Goal: Task Accomplishment & Management: Manage account settings

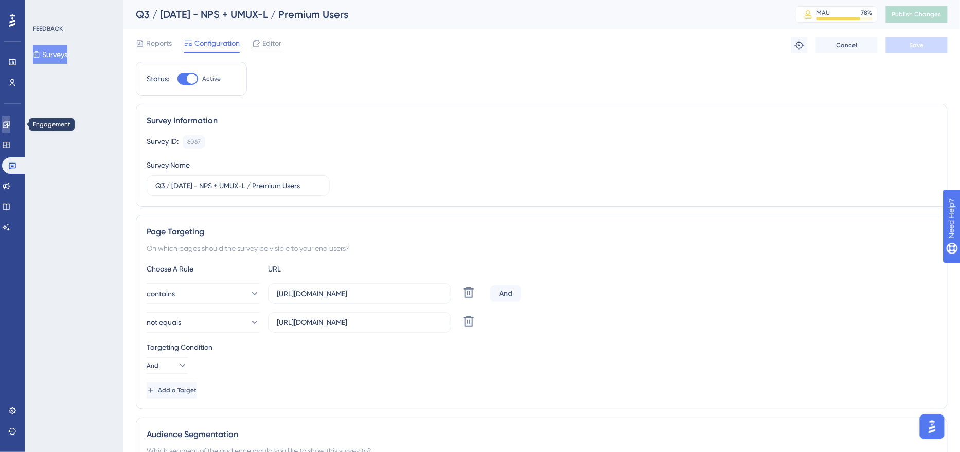
click at [10, 125] on icon at bounding box center [6, 124] width 8 height 8
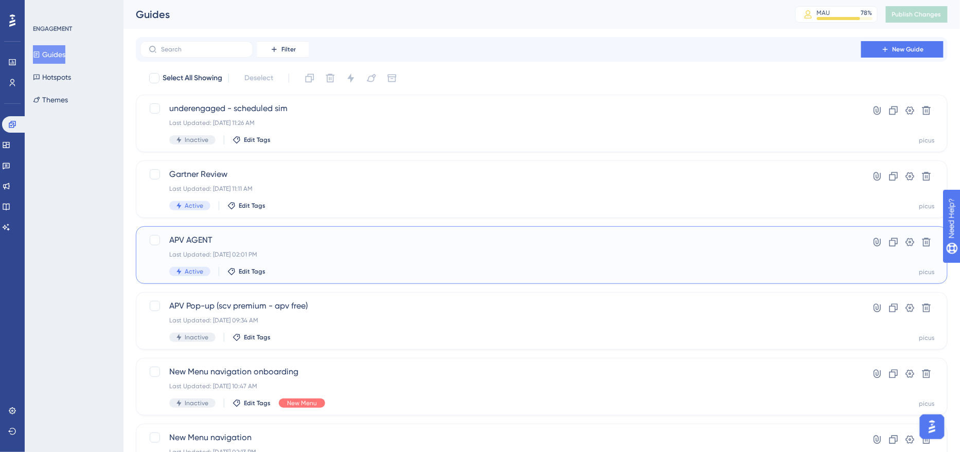
click at [318, 252] on div "Last Updated: [DATE] 02:01 PM" at bounding box center [500, 255] width 663 height 8
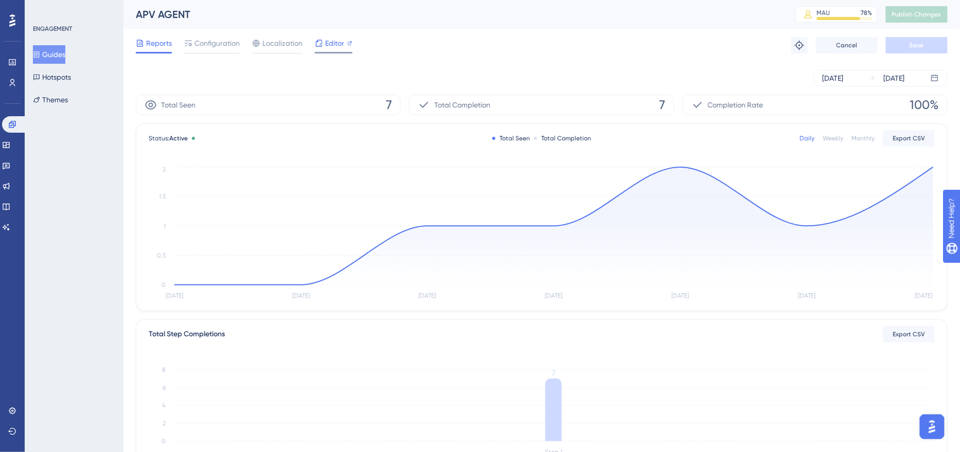
click at [330, 50] on div "Editor" at bounding box center [334, 45] width 38 height 16
click at [843, 87] on div "[DATE] [DATE]" at bounding box center [542, 78] width 812 height 33
click at [843, 81] on div "[DATE]" at bounding box center [833, 78] width 21 height 12
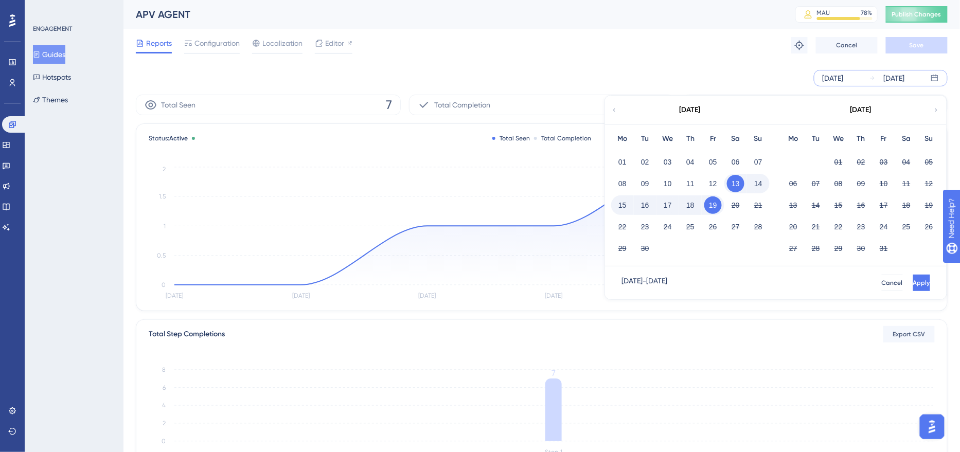
click at [611, 110] on div "[DATE]" at bounding box center [690, 110] width 170 height 29
click at [611, 110] on div "September 2025" at bounding box center [690, 110] width 170 height 29
click at [616, 108] on icon at bounding box center [614, 109] width 6 height 9
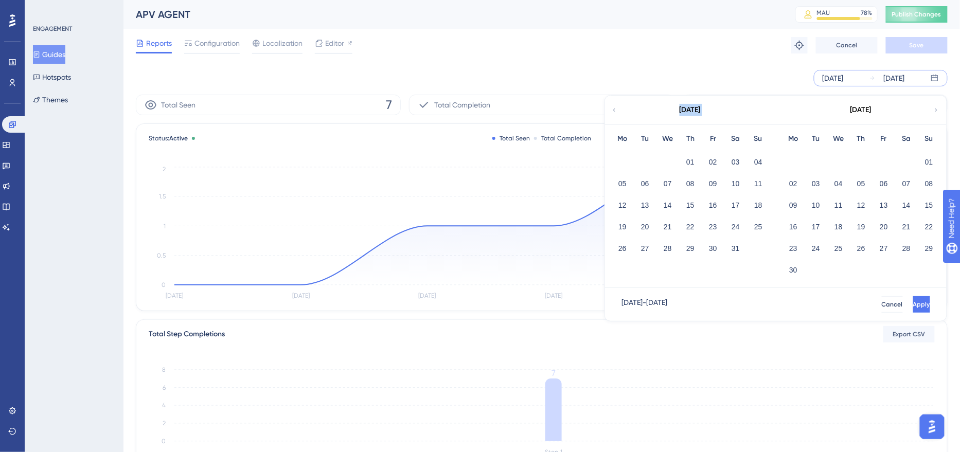
click at [616, 108] on icon at bounding box center [614, 109] width 6 height 9
click at [616, 105] on icon at bounding box center [614, 109] width 6 height 9
click at [663, 162] on button "01" at bounding box center [667, 161] width 17 height 17
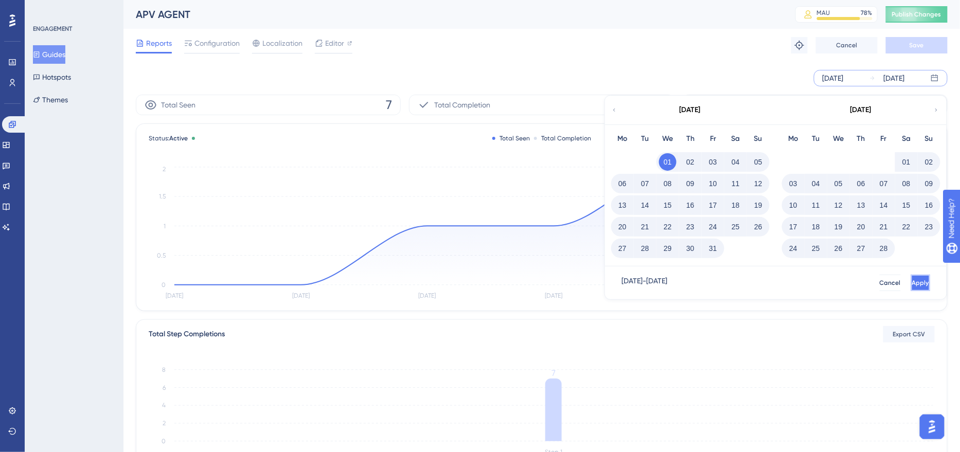
click at [911, 289] on button "Apply" at bounding box center [920, 283] width 19 height 16
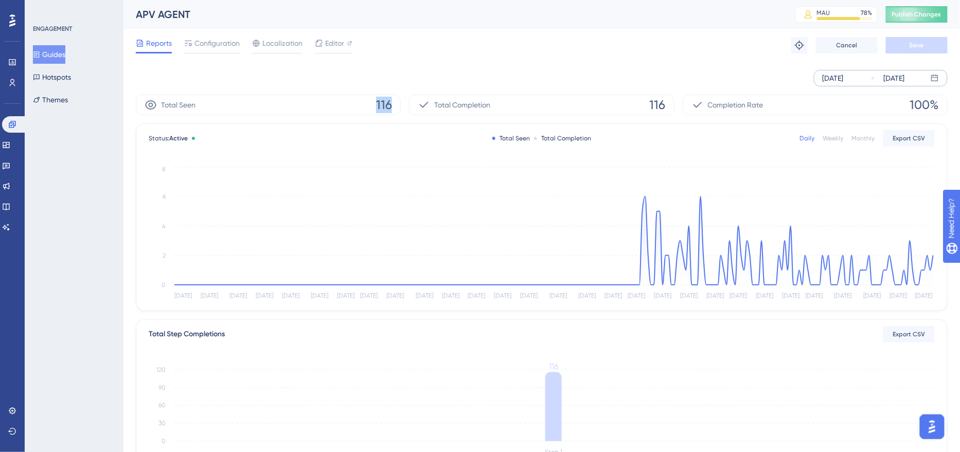
drag, startPoint x: 364, startPoint y: 103, endPoint x: 400, endPoint y: 102, distance: 36.5
click at [400, 102] on div "Total Seen 116" at bounding box center [268, 105] width 265 height 21
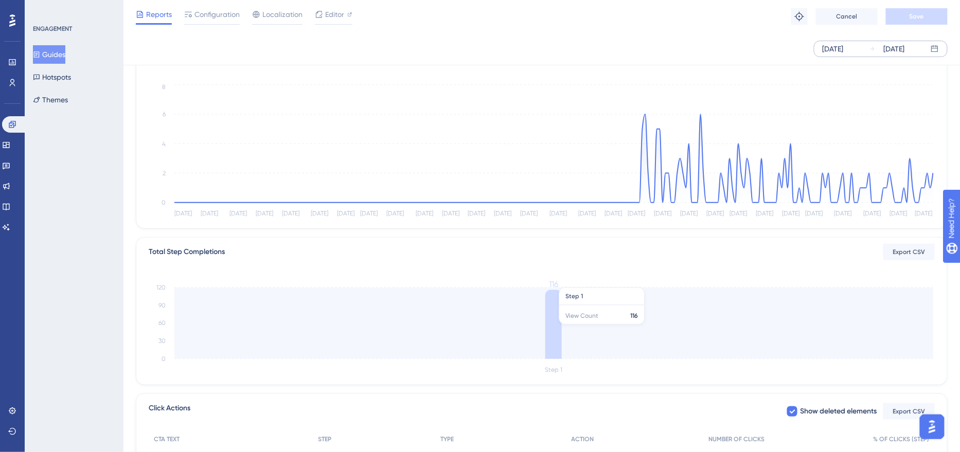
scroll to position [199, 0]
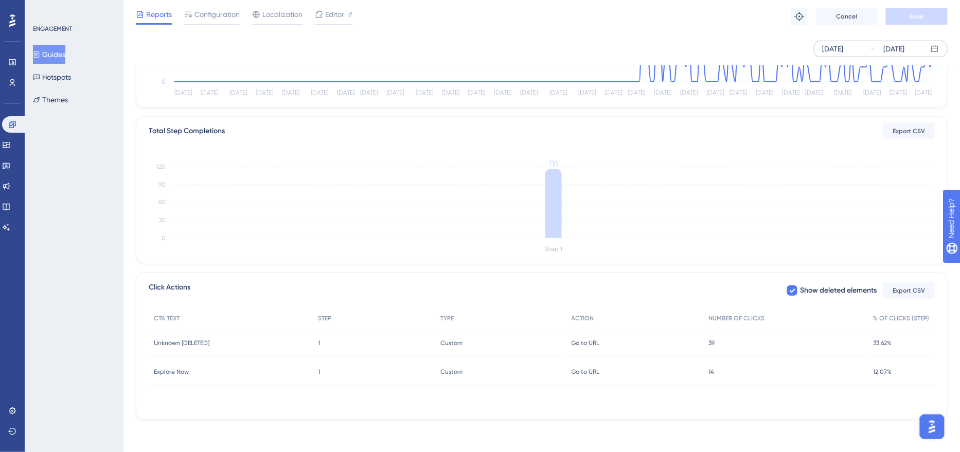
click at [711, 346] on span "39" at bounding box center [711, 343] width 6 height 8
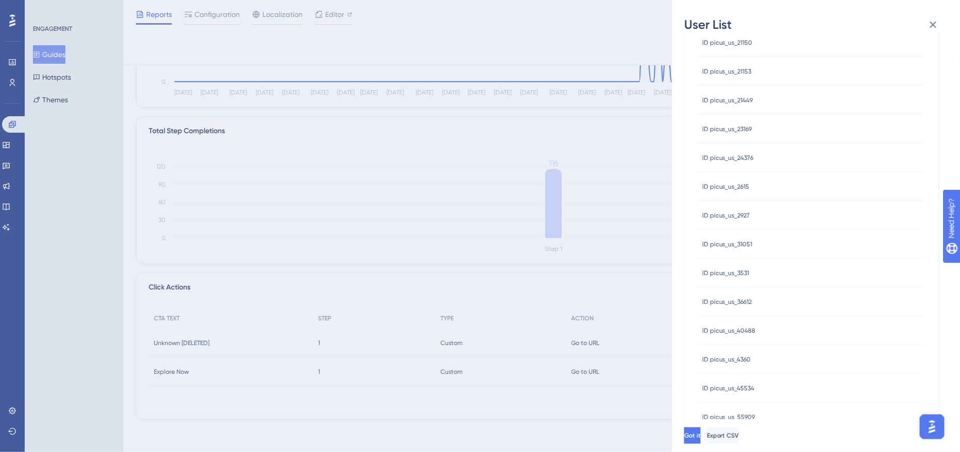
scroll to position [309, 0]
click at [743, 397] on button "2" at bounding box center [746, 399] width 16 height 16
click at [644, 400] on div "User List 1/1/2025 - 9/19/2025 USER ID ID picus_us_7334 ID picus_us_7334 ID pic…" at bounding box center [480, 226] width 960 height 452
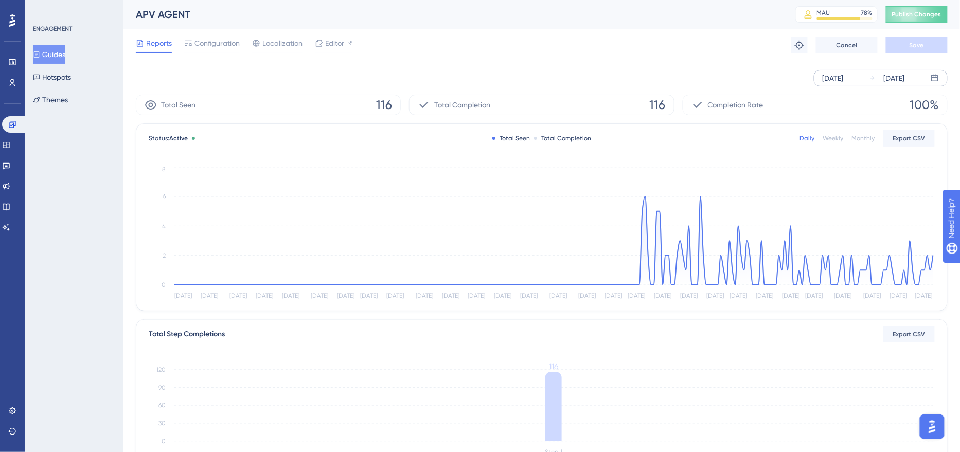
scroll to position [199, 0]
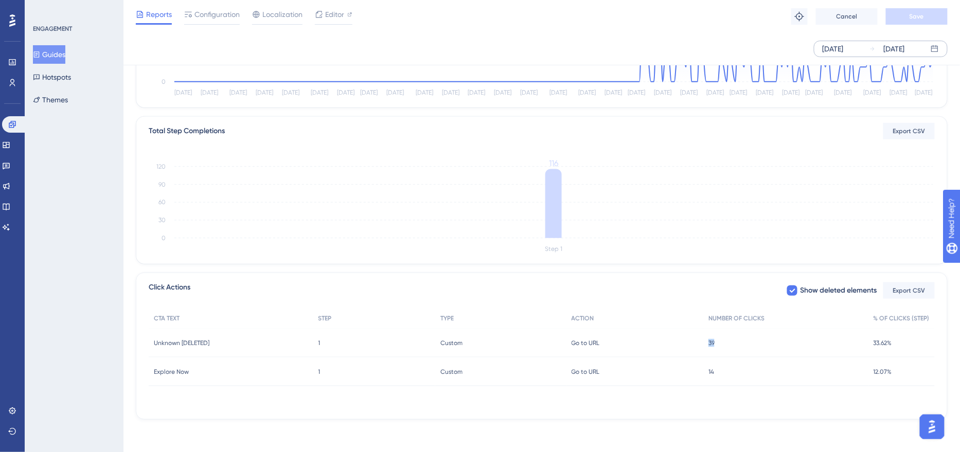
drag, startPoint x: 720, startPoint y: 344, endPoint x: 699, endPoint y: 344, distance: 20.6
click at [0, 0] on div "Unknown [DELETED] Unknown [DELETED] 1 1 Custom Custom Go to URL Go to URL 39 39…" at bounding box center [0, 0] width 0 height 0
drag, startPoint x: 715, startPoint y: 371, endPoint x: 709, endPoint y: 371, distance: 5.7
click at [709, 371] on div "14 14" at bounding box center [785, 372] width 165 height 29
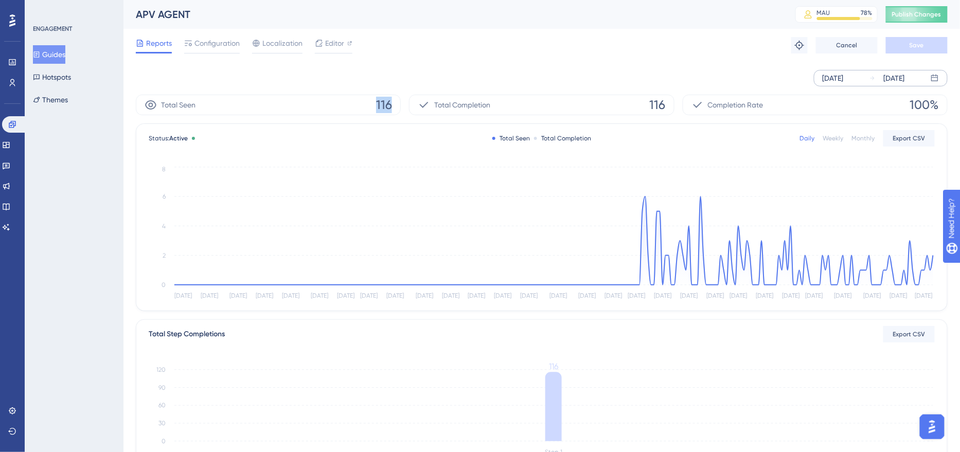
drag, startPoint x: 375, startPoint y: 108, endPoint x: 404, endPoint y: 108, distance: 28.8
click at [404, 108] on div "Total Seen 116 Total Completion 116 Completion Rate 100%" at bounding box center [542, 105] width 812 height 21
click at [213, 39] on span "Configuration" at bounding box center [216, 43] width 45 height 12
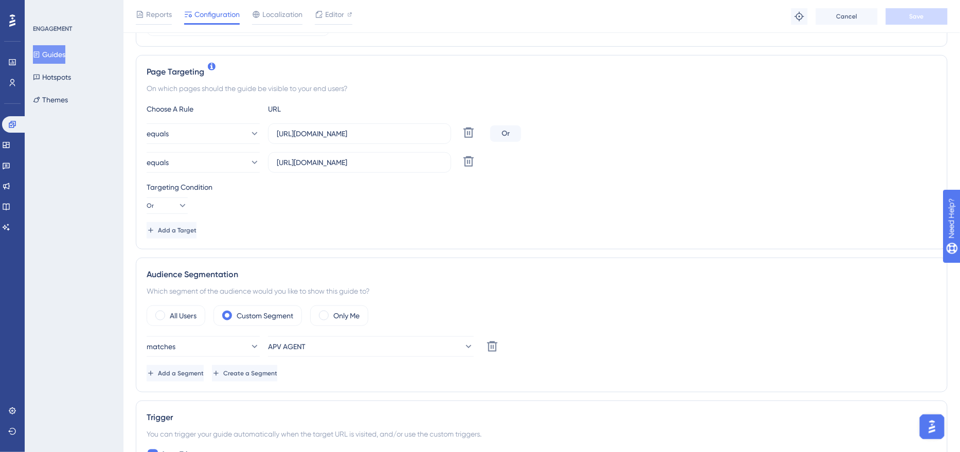
scroll to position [214, 0]
click at [8, 77] on link at bounding box center [12, 83] width 8 height 16
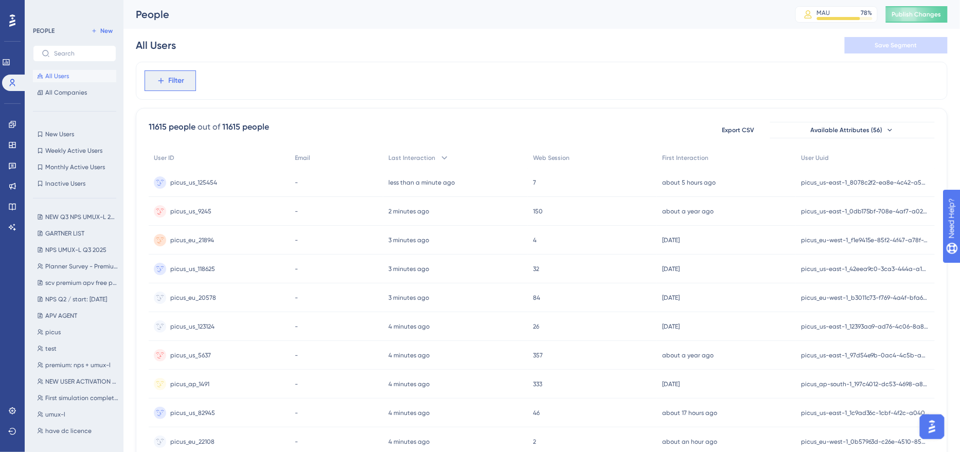
click at [180, 85] on span "Filter" at bounding box center [177, 81] width 16 height 12
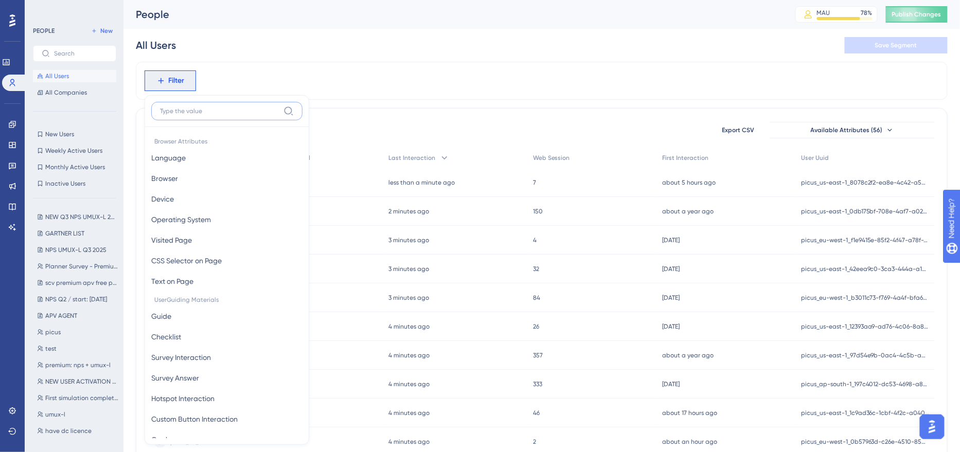
scroll to position [44, 0]
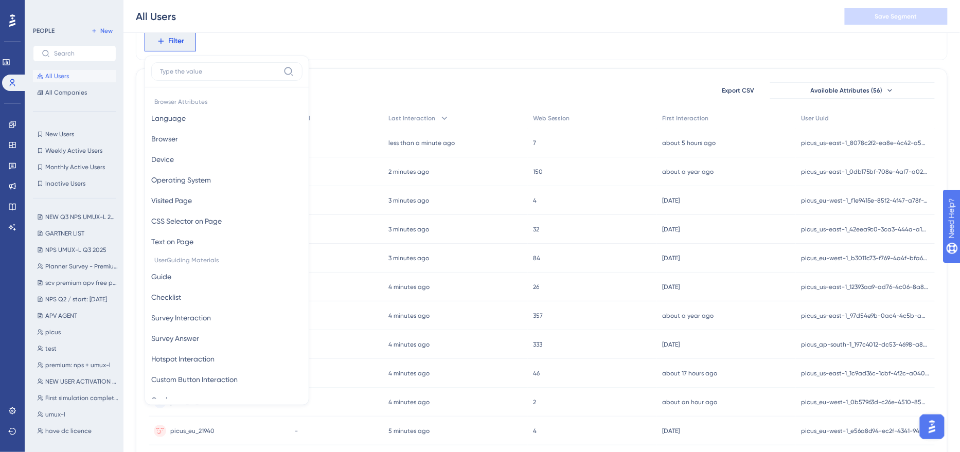
click at [413, 56] on div "Filter Browser Attributes Language Language Browser Browser Device Device Opera…" at bounding box center [542, 41] width 812 height 38
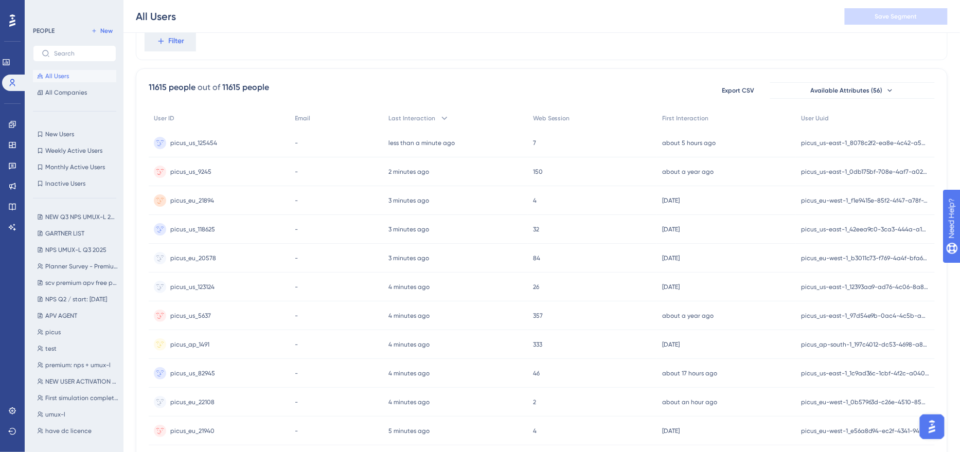
scroll to position [0, 0]
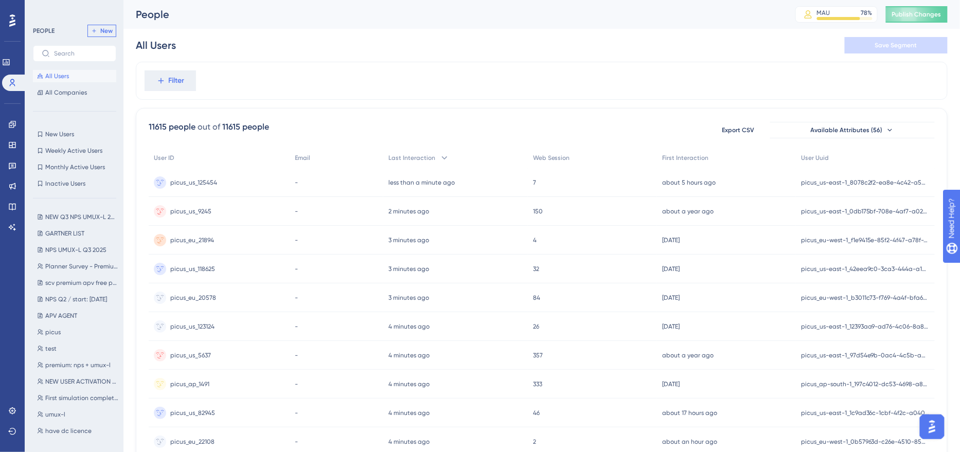
click at [96, 31] on icon at bounding box center [94, 31] width 6 height 6
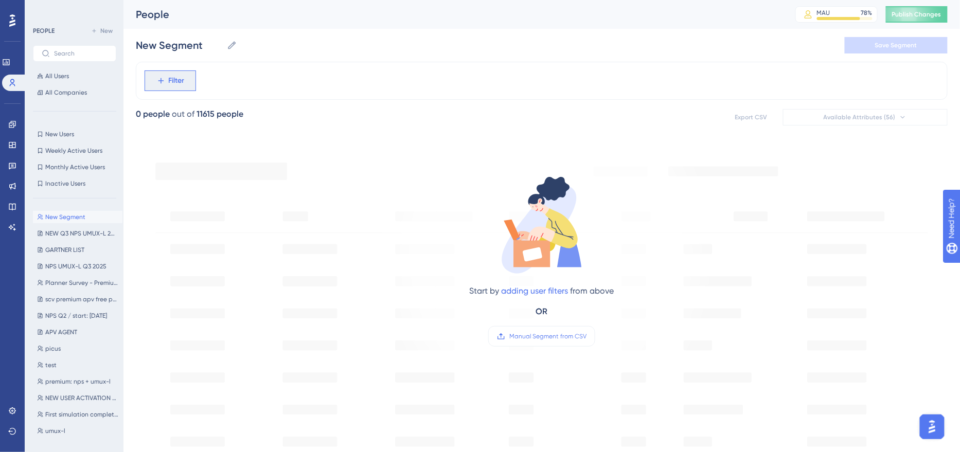
click at [169, 84] on span "Filter" at bounding box center [177, 81] width 16 height 12
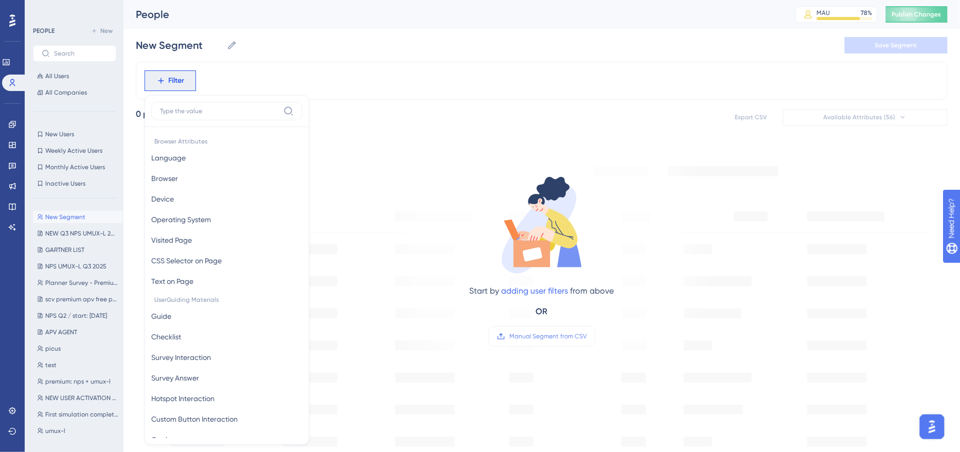
scroll to position [44, 0]
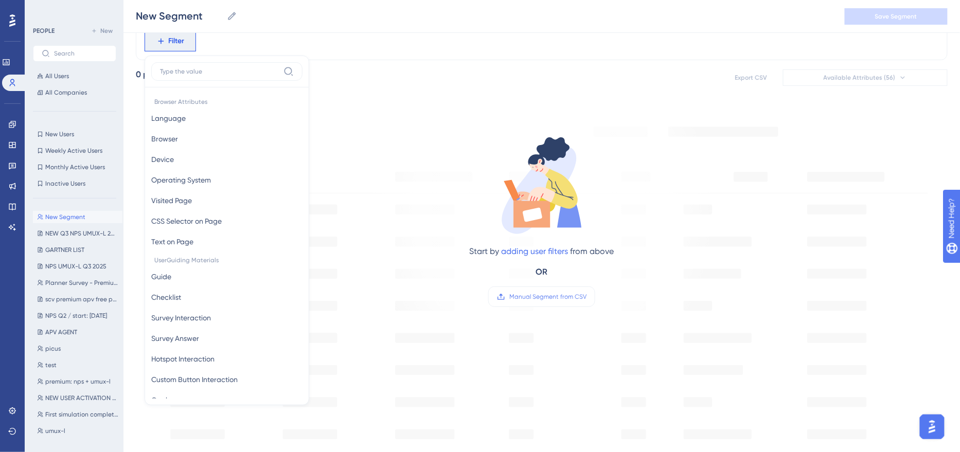
click at [245, 45] on div "Filter Browser Attributes Language Language Browser Browser Device Device Opera…" at bounding box center [542, 41] width 812 height 38
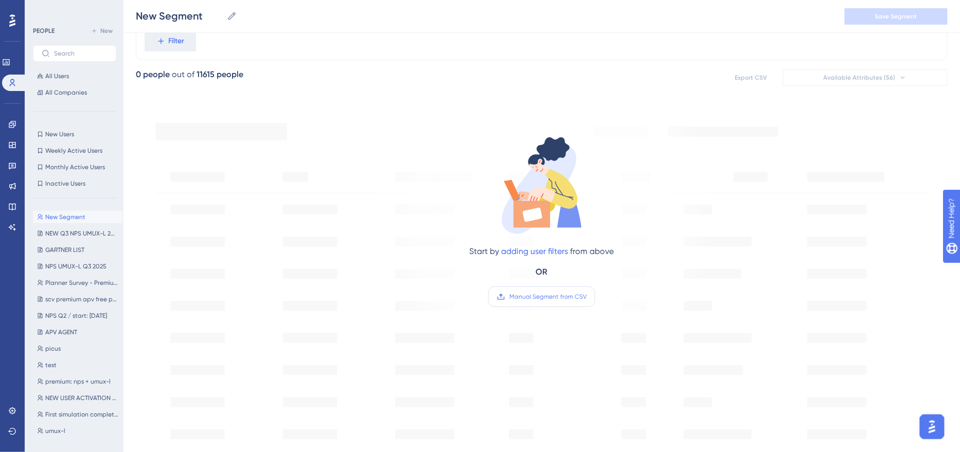
click at [542, 295] on span "Manual Segment from CSV" at bounding box center [547, 297] width 77 height 8
click at [586, 297] on input "Manual Segment from CSV" at bounding box center [586, 297] width 0 height 0
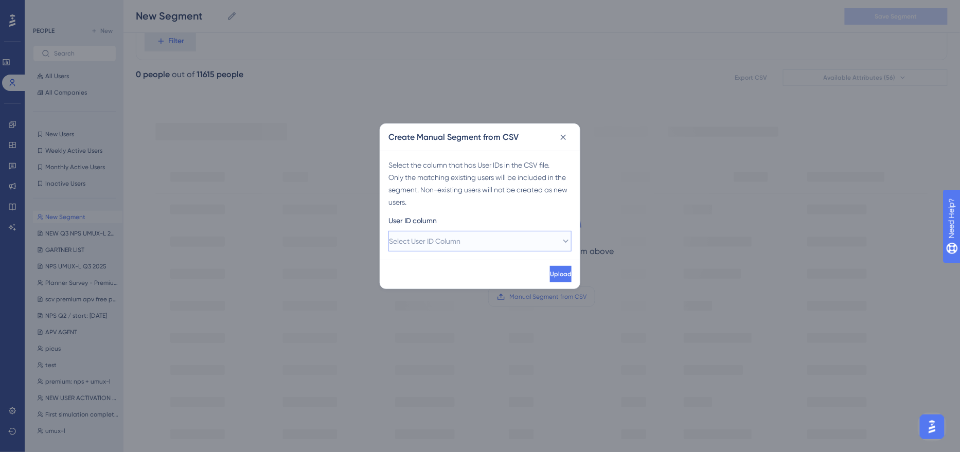
click at [460, 242] on span "Select User ID Column" at bounding box center [425, 241] width 72 height 12
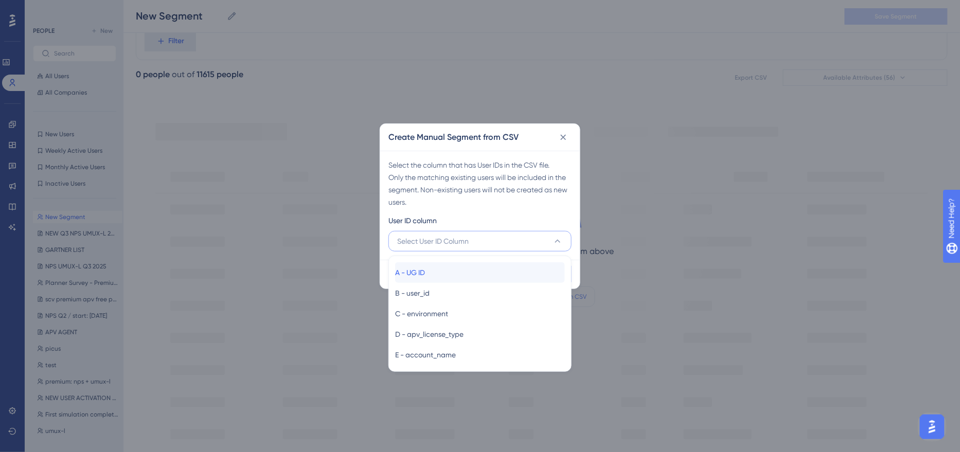
click at [448, 268] on div "A - UG ID A - UG ID" at bounding box center [480, 272] width 170 height 21
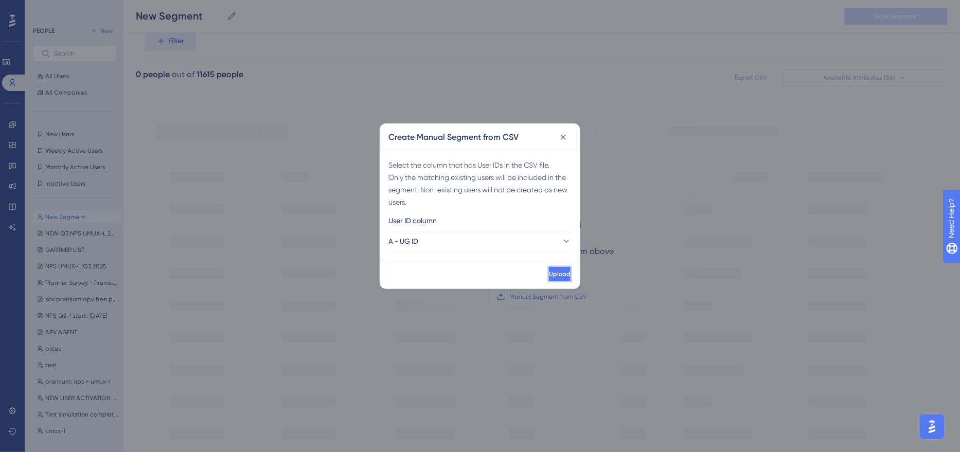
click at [560, 268] on button "Upload" at bounding box center [560, 274] width 24 height 16
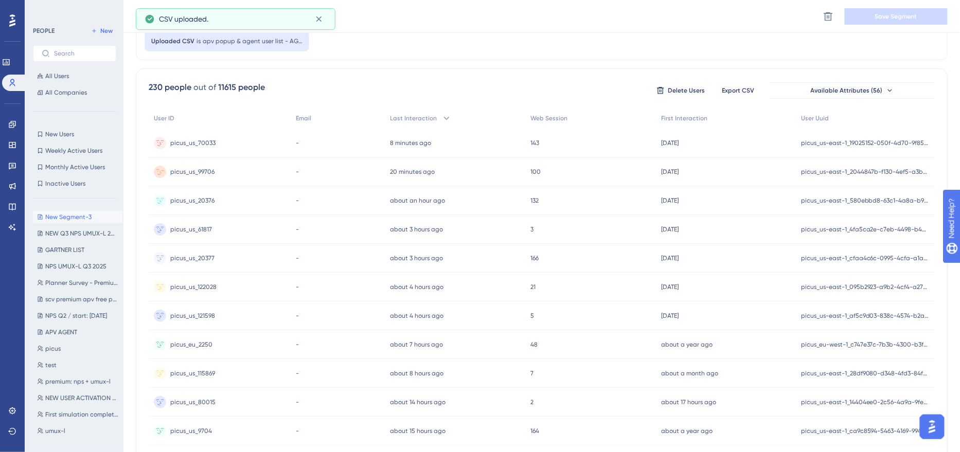
scroll to position [0, 0]
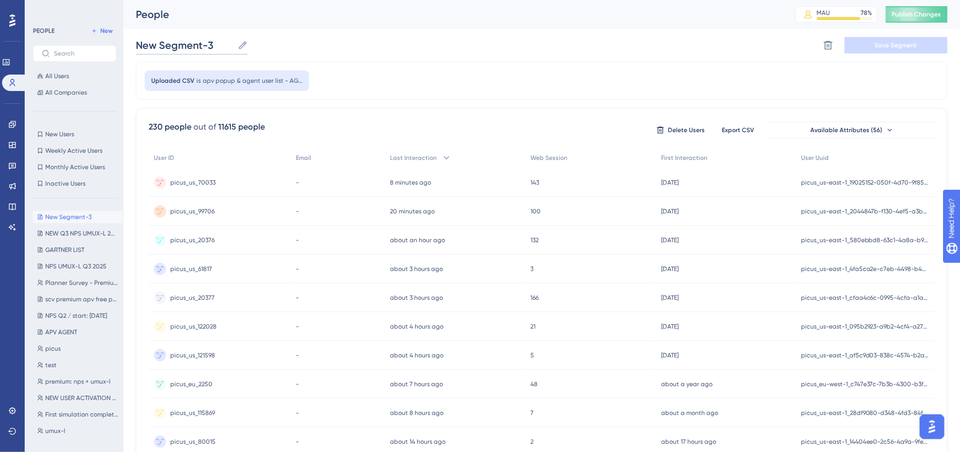
click at [192, 45] on input "New Segment-3" at bounding box center [185, 45] width 98 height 14
click at [138, 45] on input "APV AGENT" at bounding box center [173, 45] width 75 height 14
click at [230, 47] on input "NEW: APV AGENT" at bounding box center [187, 45] width 102 height 14
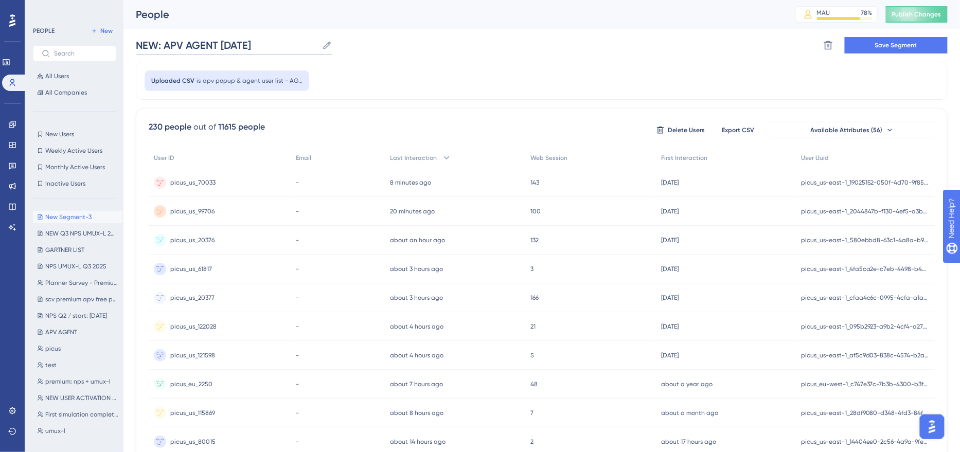
type input "NEW: APV AGENT september 19 25"
click at [420, 92] on div "Uploaded CSV is apv popup & agent user list - AGENT_ NEW LIST SEPTEMBER 19 2025" at bounding box center [542, 81] width 812 height 38
click at [885, 51] on button "Save Segment" at bounding box center [896, 45] width 103 height 16
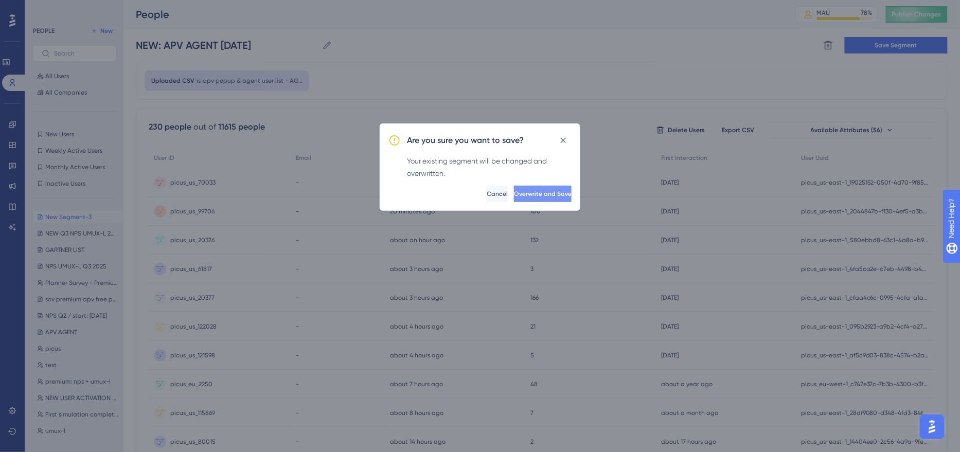
click at [530, 195] on span "Overwrite and Save" at bounding box center [543, 194] width 58 height 8
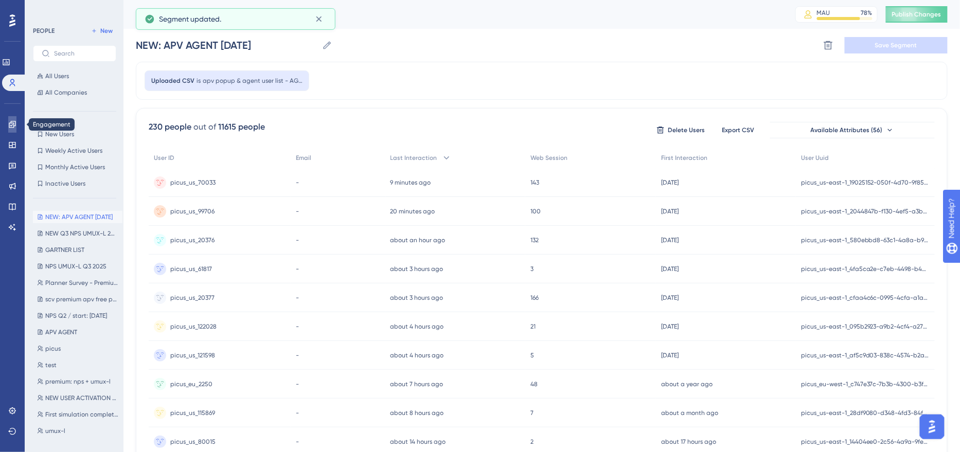
click at [13, 127] on icon at bounding box center [12, 124] width 7 height 7
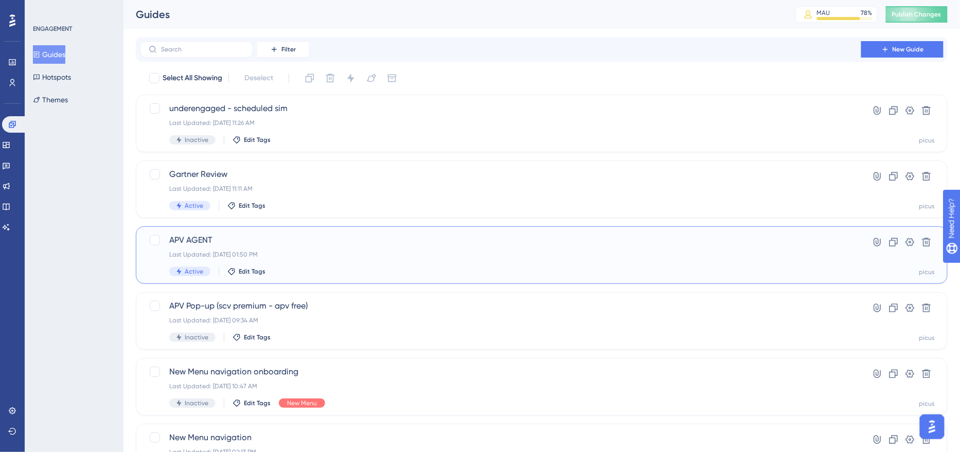
click at [324, 236] on span "APV AGENT" at bounding box center [500, 240] width 663 height 12
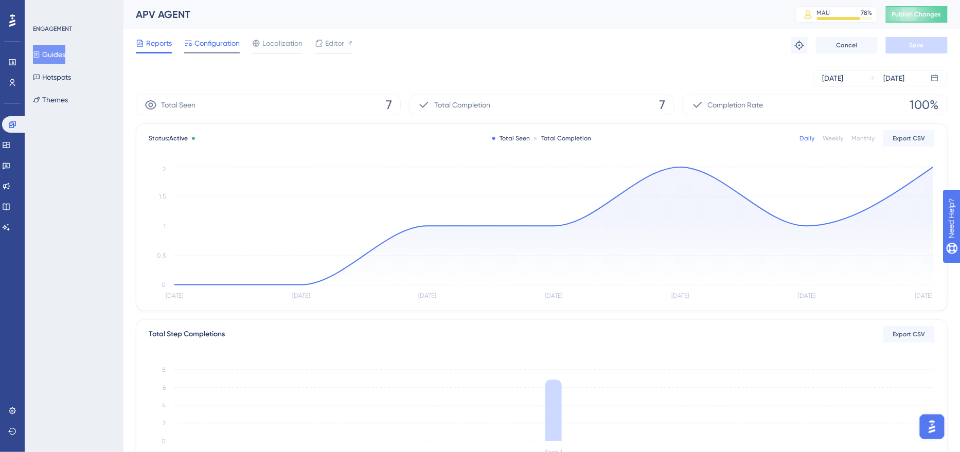
click at [221, 41] on span "Configuration" at bounding box center [216, 43] width 45 height 12
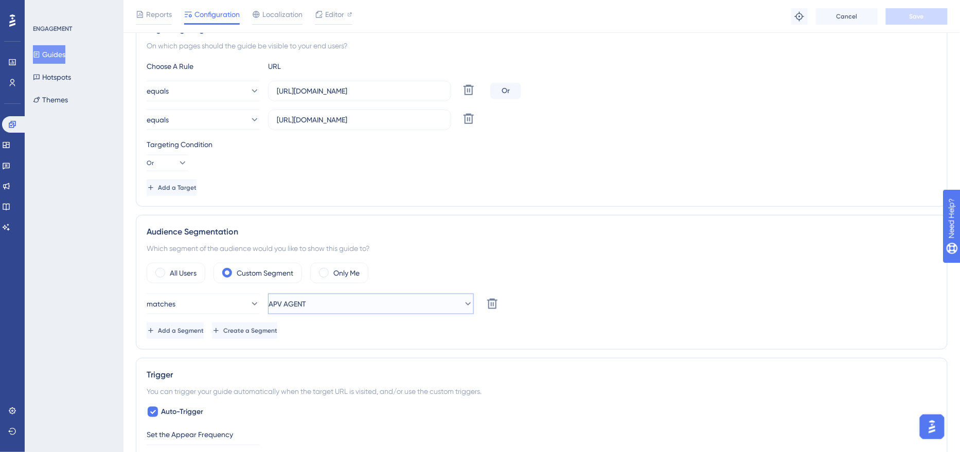
click at [332, 295] on button "APV AGENT" at bounding box center [371, 304] width 206 height 21
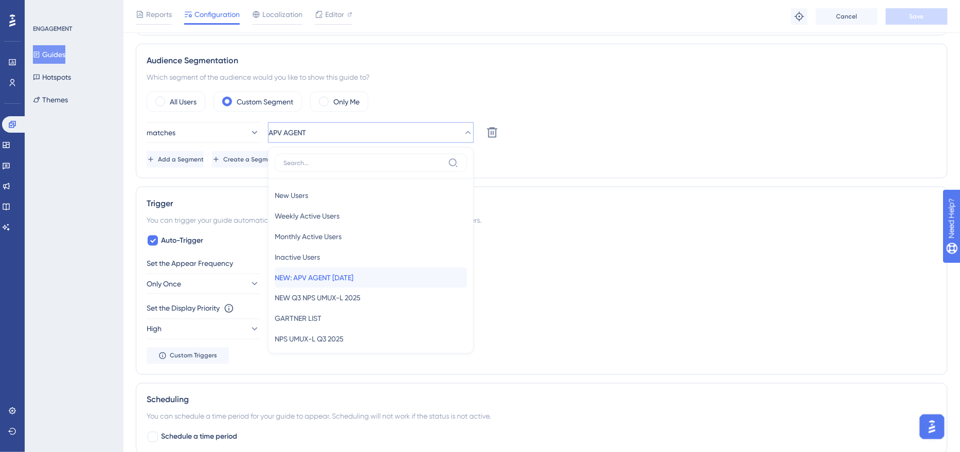
click at [341, 273] on span "NEW: APV AGENT september 19 25" at bounding box center [314, 278] width 79 height 12
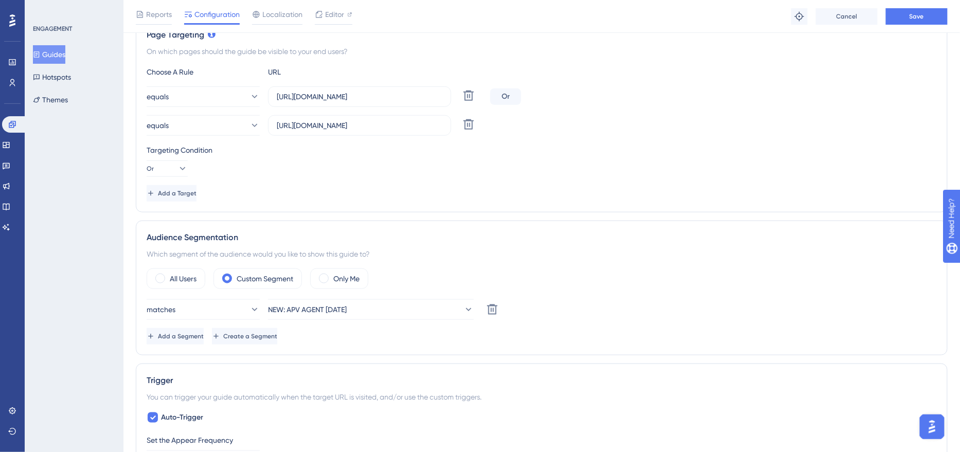
scroll to position [0, 0]
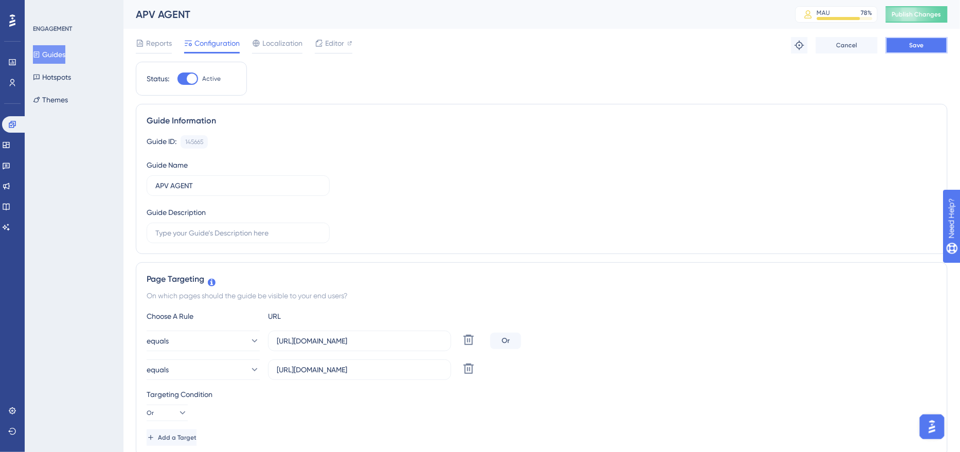
click at [901, 40] on button "Save" at bounding box center [917, 45] width 62 height 16
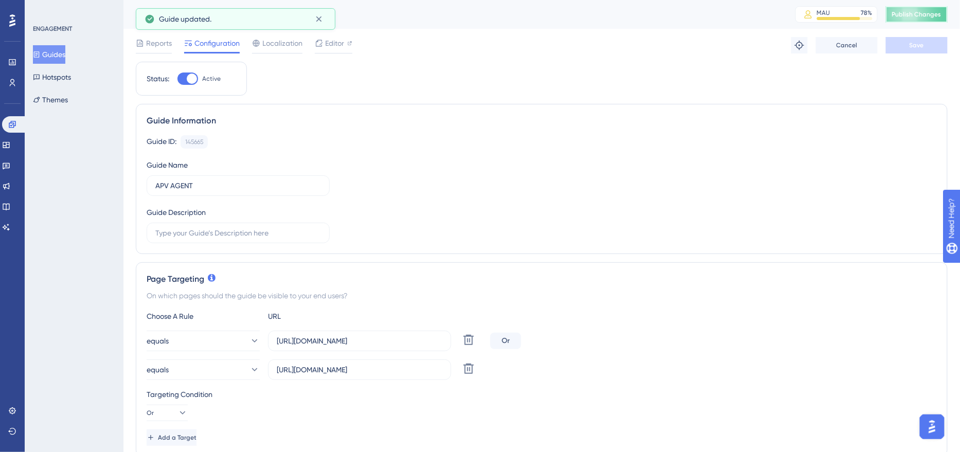
click at [907, 16] on span "Publish Changes" at bounding box center [916, 14] width 49 height 8
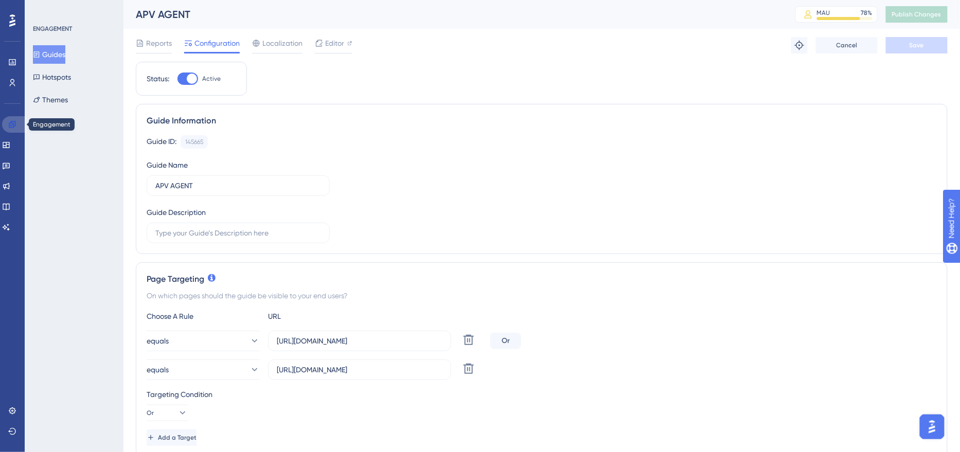
click at [9, 127] on icon at bounding box center [12, 124] width 8 height 8
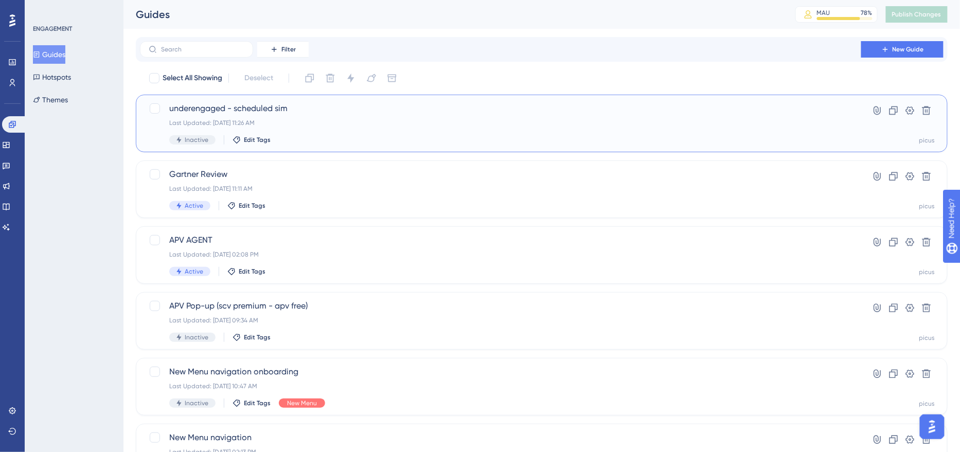
click at [338, 144] on div "Inactive Edit Tags" at bounding box center [500, 139] width 663 height 9
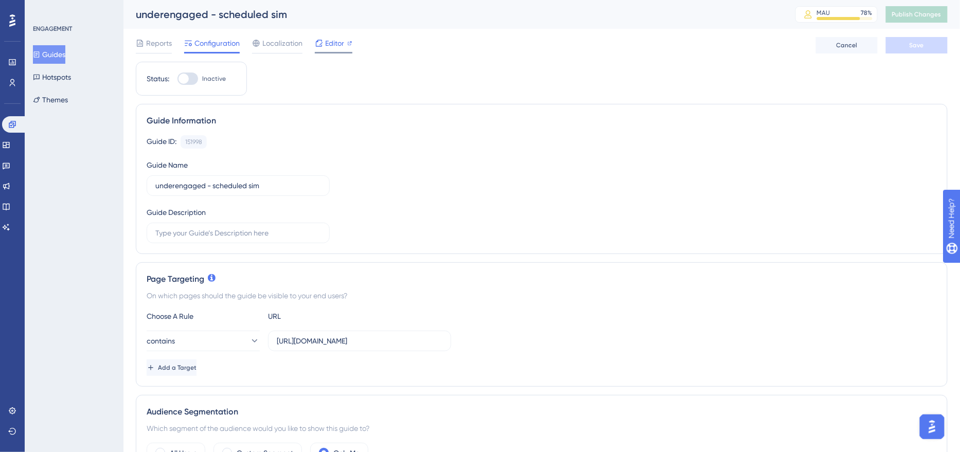
click at [323, 50] on div "Editor" at bounding box center [334, 45] width 38 height 16
